Goal: Navigation & Orientation: Find specific page/section

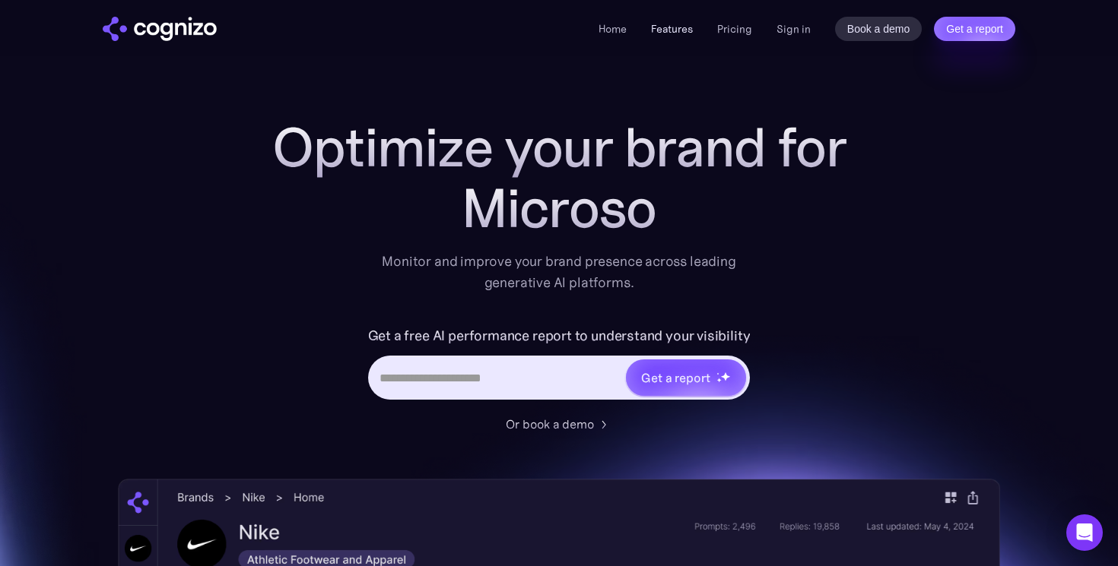
click at [676, 33] on link "Features" at bounding box center [672, 29] width 42 height 14
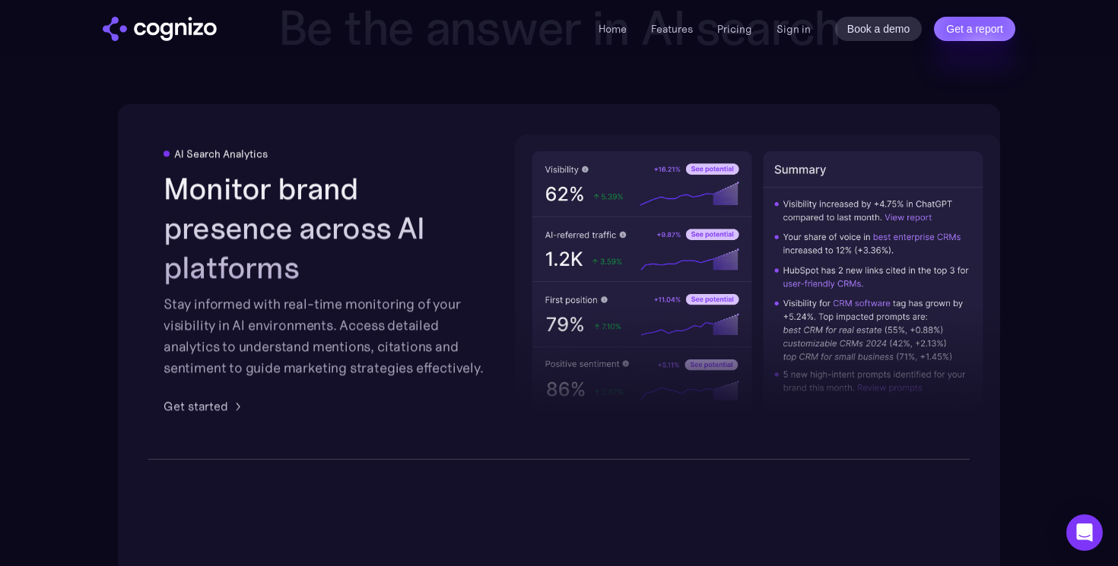
scroll to position [2369, 0]
